Goal: Task Accomplishment & Management: Complete application form

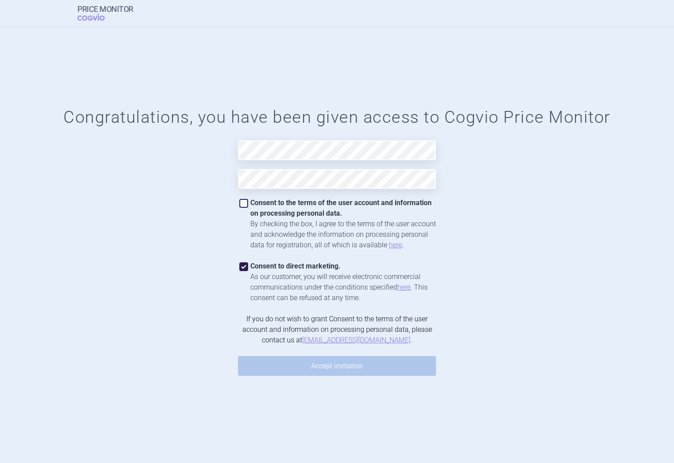
click at [247, 206] on span at bounding box center [243, 203] width 9 height 9
checkbox input "true"
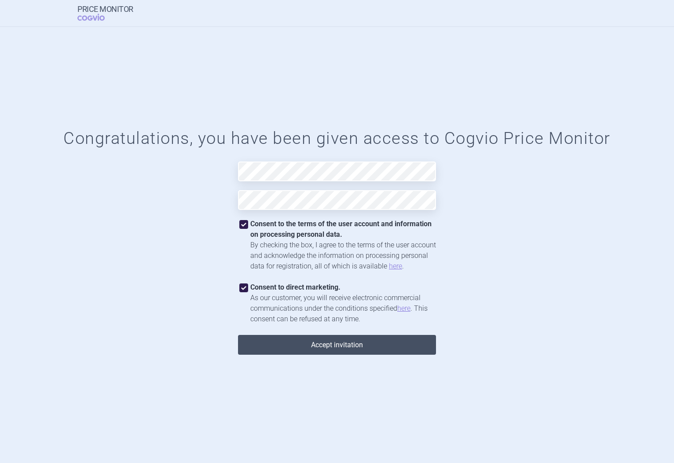
click at [330, 347] on button "Accept invitation" at bounding box center [337, 345] width 198 height 20
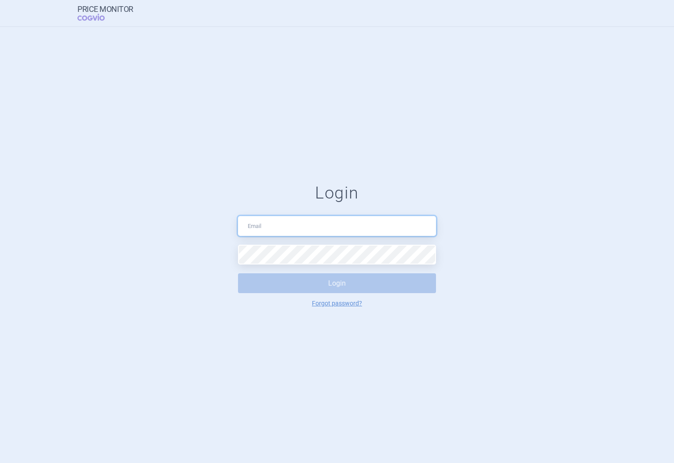
click at [300, 227] on input "text" at bounding box center [337, 226] width 198 height 20
click at [315, 221] on input "text" at bounding box center [337, 226] width 198 height 20
type input "[PERSON_NAME][EMAIL_ADDRESS][DOMAIN_NAME]"
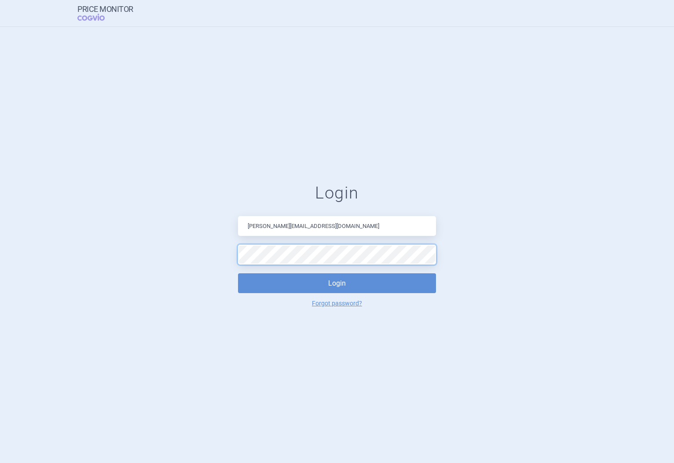
click at [238, 273] on button "Login" at bounding box center [337, 283] width 198 height 20
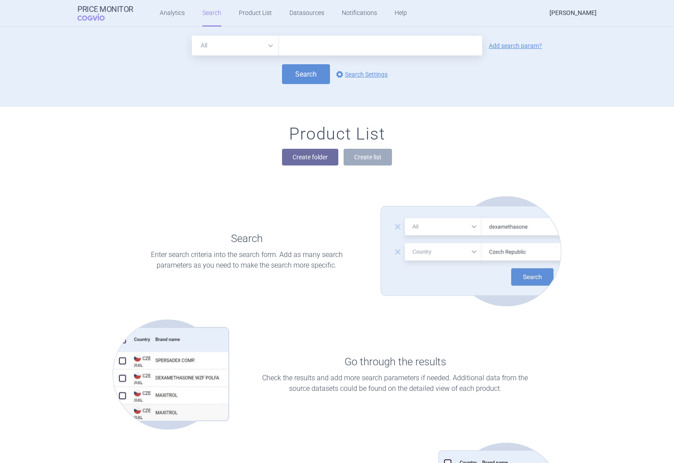
drag, startPoint x: 518, startPoint y: 77, endPoint x: 559, endPoint y: 3, distance: 84.3
click at [518, 77] on div "Search options Search Settings" at bounding box center [336, 74] width 519 height 20
